Goal: Task Accomplishment & Management: Complete application form

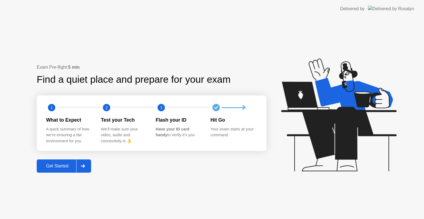
click at [87, 169] on div at bounding box center [82, 166] width 13 height 13
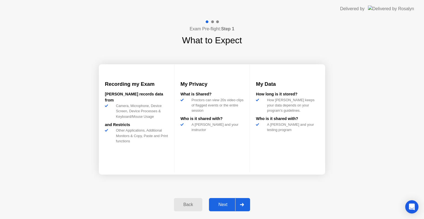
click at [249, 199] on button "Next" at bounding box center [229, 204] width 41 height 13
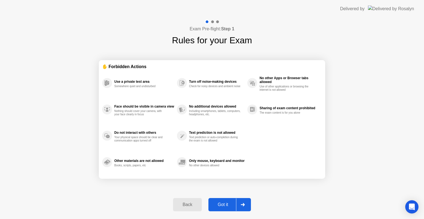
click at [247, 201] on div at bounding box center [242, 204] width 13 height 13
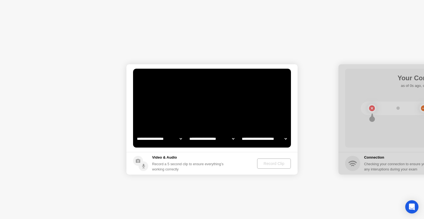
select select "**********"
select select "*******"
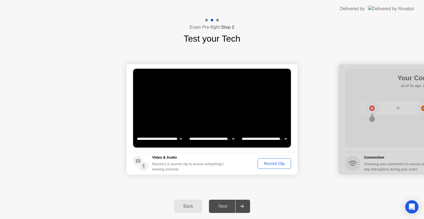
click at [273, 163] on div "Record Clip" at bounding box center [274, 163] width 30 height 4
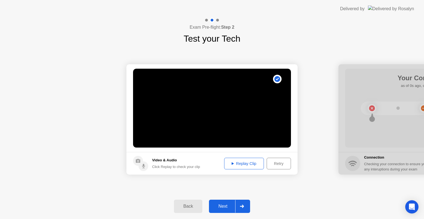
click at [239, 204] on div at bounding box center [241, 206] width 13 height 13
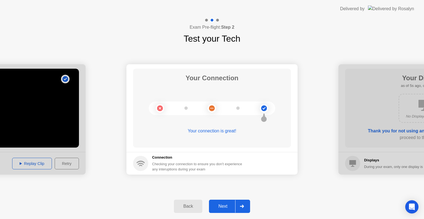
click at [223, 205] on div "Next" at bounding box center [222, 206] width 25 height 5
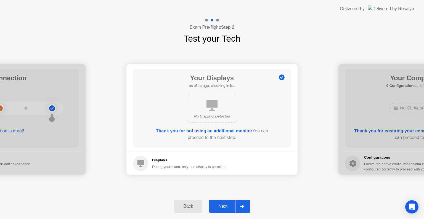
click at [223, 205] on div "Next" at bounding box center [222, 206] width 25 height 5
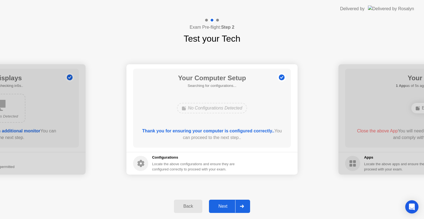
click at [223, 205] on div "Next" at bounding box center [222, 206] width 25 height 5
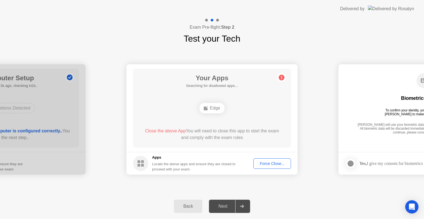
click at [210, 108] on div "Edge" at bounding box center [211, 108] width 25 height 10
click at [267, 165] on div "Force Close..." at bounding box center [272, 163] width 34 height 4
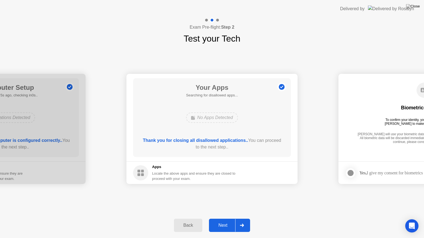
click at [242, 219] on div at bounding box center [241, 225] width 13 height 13
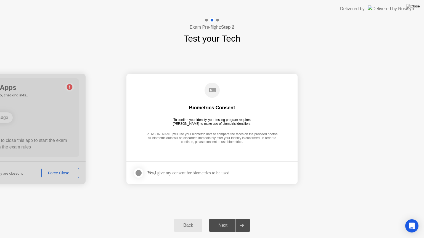
click at [139, 176] on div at bounding box center [138, 173] width 7 height 7
click at [226, 219] on div "Next" at bounding box center [222, 225] width 25 height 5
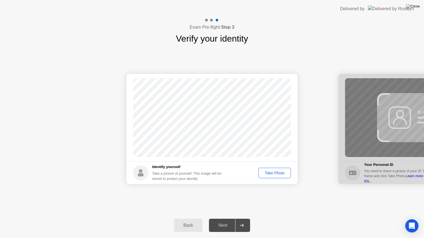
click at [278, 172] on div "Take Photo" at bounding box center [274, 173] width 29 height 4
click at [230, 219] on div "Next" at bounding box center [222, 225] width 25 height 5
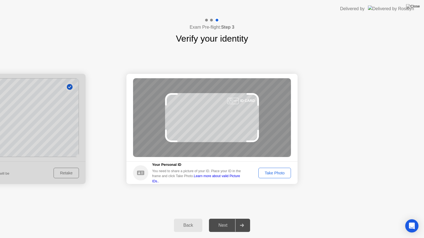
click at [278, 172] on div "Take Photo" at bounding box center [274, 173] width 29 height 4
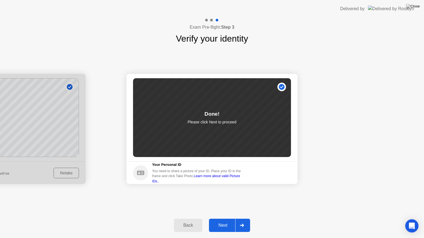
click at [222, 219] on button "Next" at bounding box center [229, 225] width 41 height 13
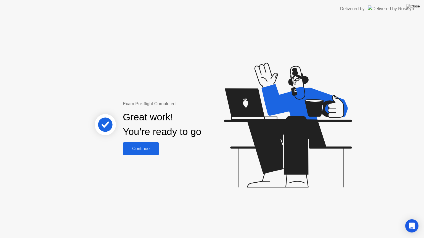
click at [141, 149] on div "Continue" at bounding box center [140, 148] width 33 height 5
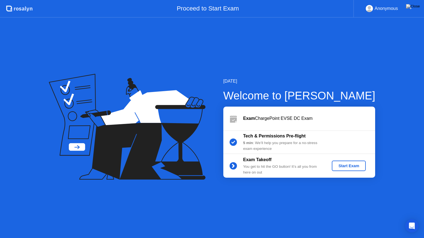
click at [348, 165] on div "Start Exam" at bounding box center [349, 166] width 30 height 4
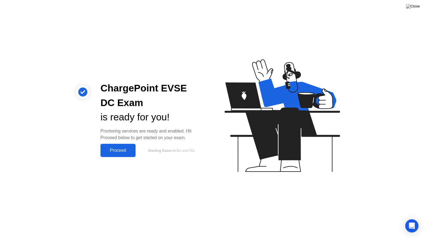
click at [119, 152] on div "Proceed" at bounding box center [118, 150] width 32 height 5
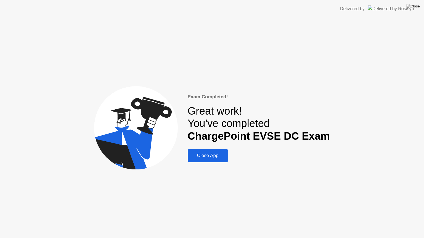
click at [225, 150] on button "Close App" at bounding box center [208, 155] width 40 height 13
